Goal: Task Accomplishment & Management: Manage account settings

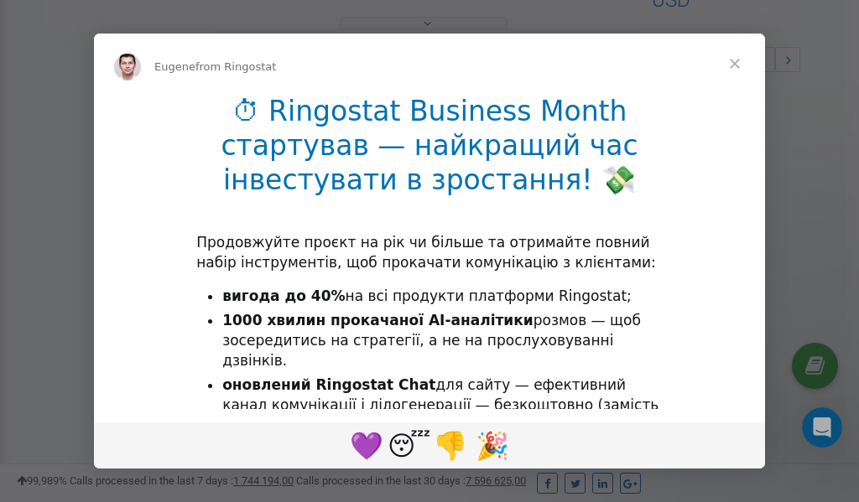
click at [737, 62] on span "Close" at bounding box center [735, 64] width 60 height 60
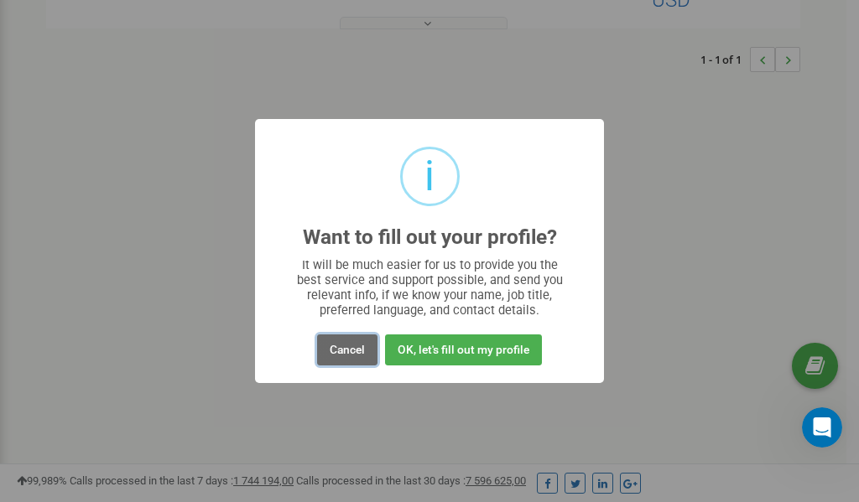
click at [345, 355] on button "Cancel" at bounding box center [347, 350] width 60 height 31
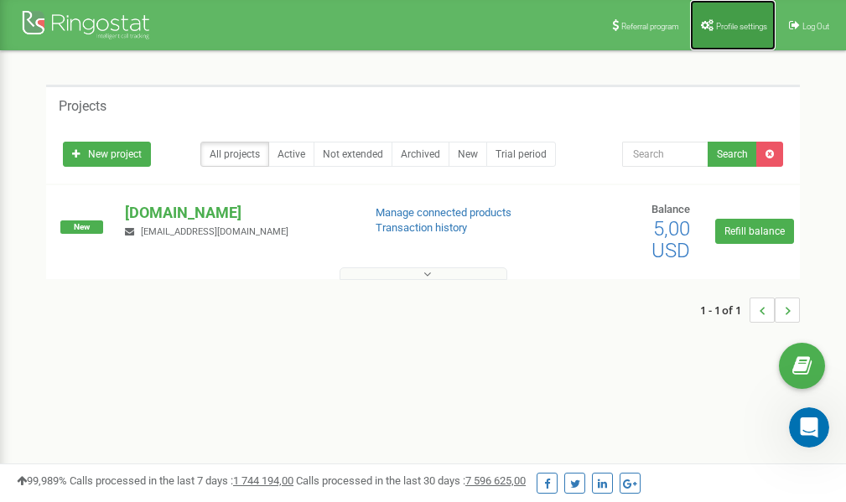
click at [714, 31] on link "Profile settings" at bounding box center [733, 25] width 86 height 50
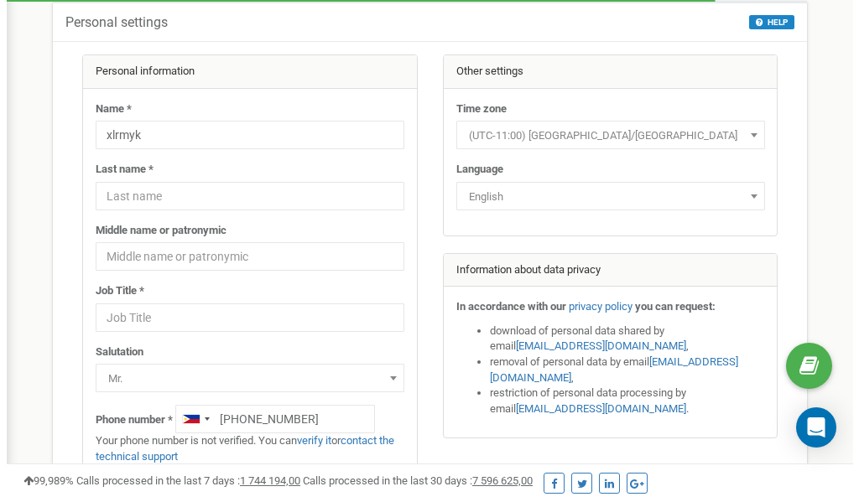
scroll to position [84, 0]
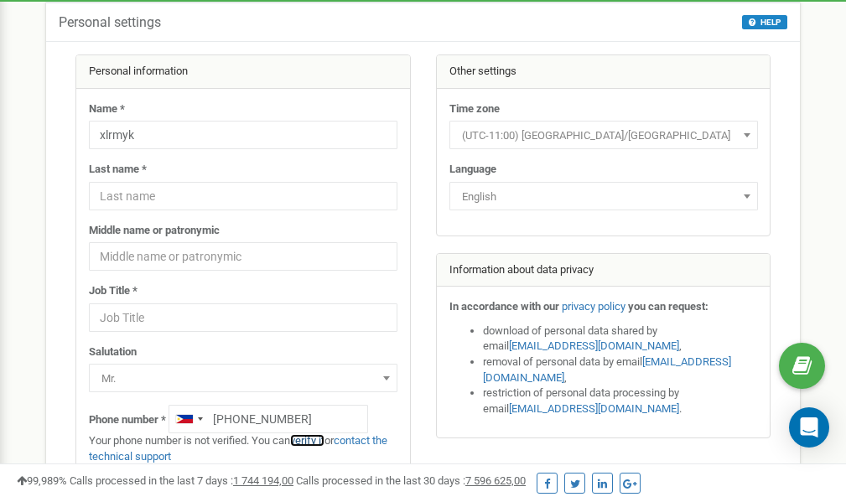
click at [317, 441] on link "verify it" at bounding box center [307, 440] width 34 height 13
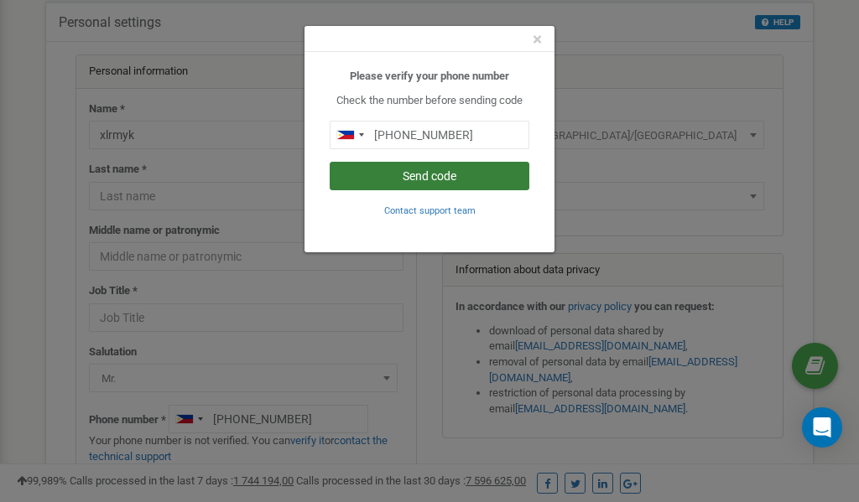
click at [434, 177] on button "Send code" at bounding box center [430, 176] width 200 height 29
